Goal: Transaction & Acquisition: Purchase product/service

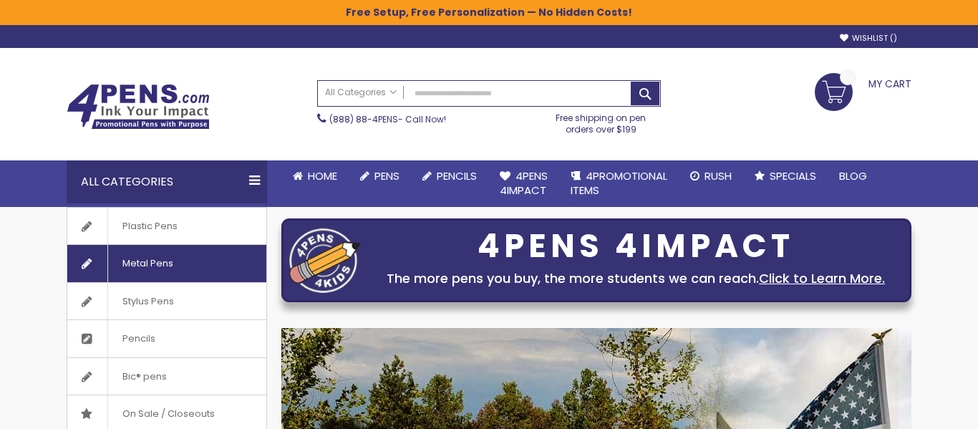
scroll to position [133, 0]
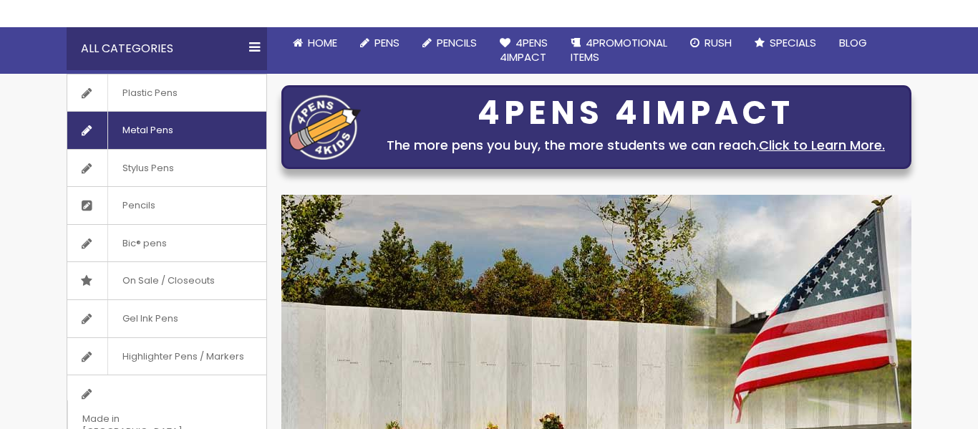
click at [135, 128] on span "Metal Pens" at bounding box center [147, 130] width 80 height 37
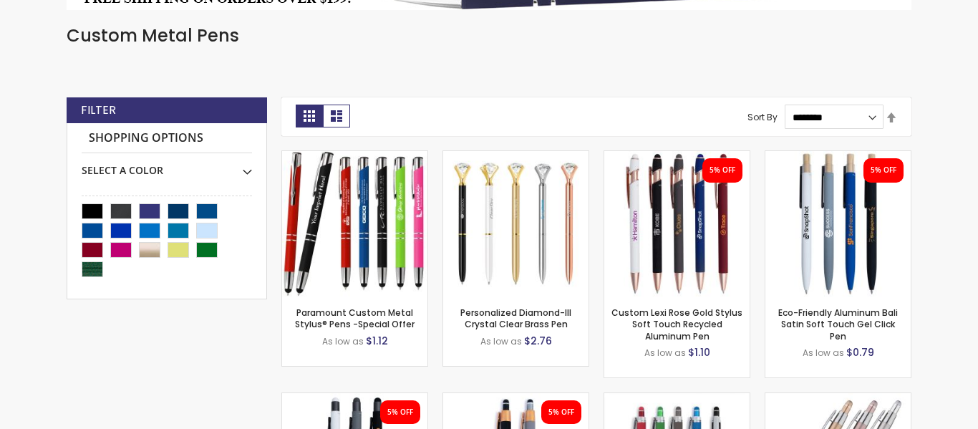
scroll to position [375, 0]
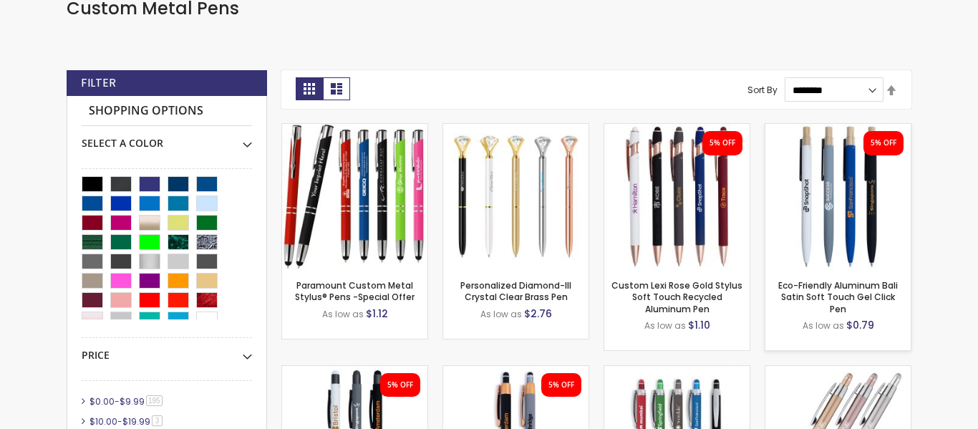
click at [842, 182] on img at bounding box center [837, 196] width 145 height 145
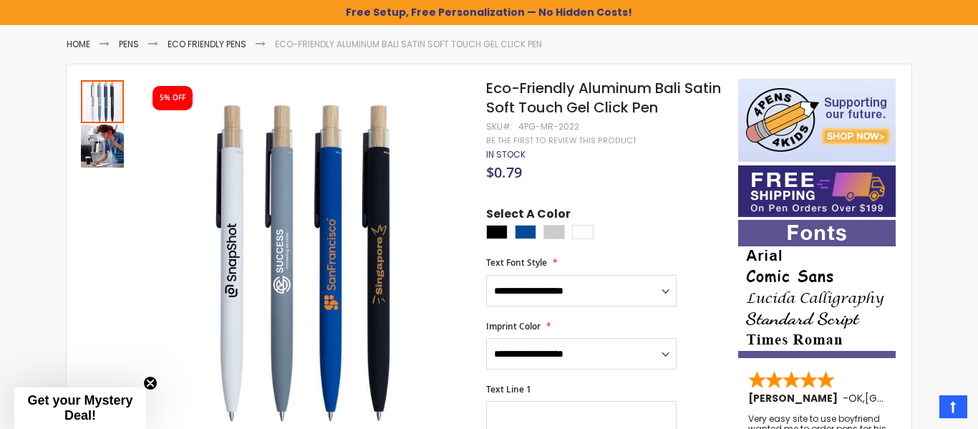
scroll to position [208, 0]
